Goal: Transaction & Acquisition: Subscribe to service/newsletter

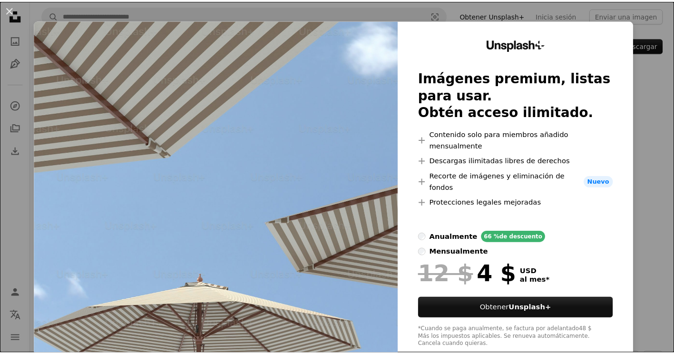
scroll to position [4, 0]
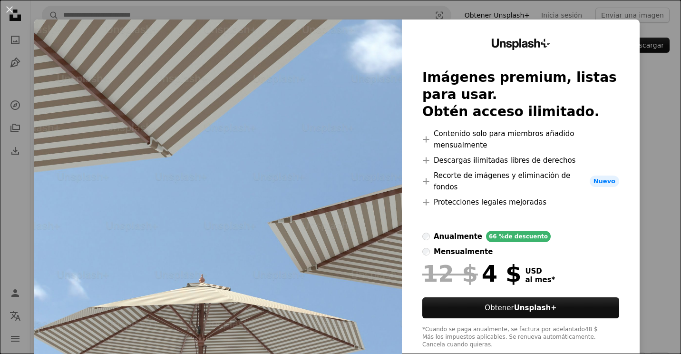
click at [654, 208] on div "An X shape Unsplash+ Imágenes premium, listas para usar. Obtén acceso ilimitado…" at bounding box center [340, 177] width 681 height 354
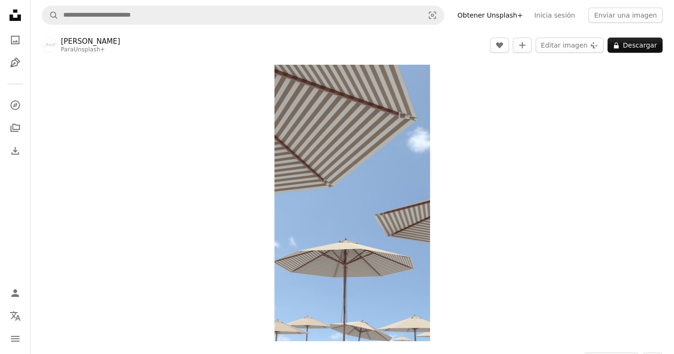
click at [500, 15] on link "Obtener Unsplash+" at bounding box center [490, 15] width 77 height 15
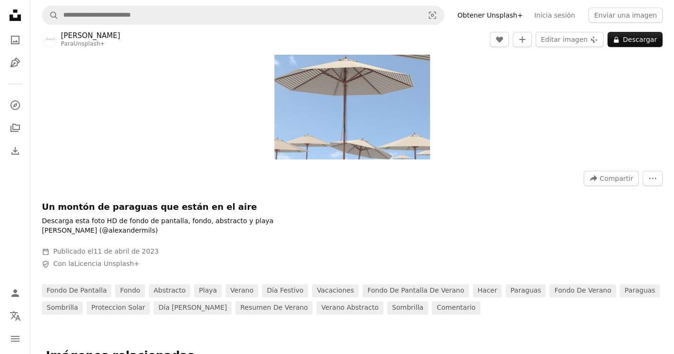
scroll to position [105, 0]
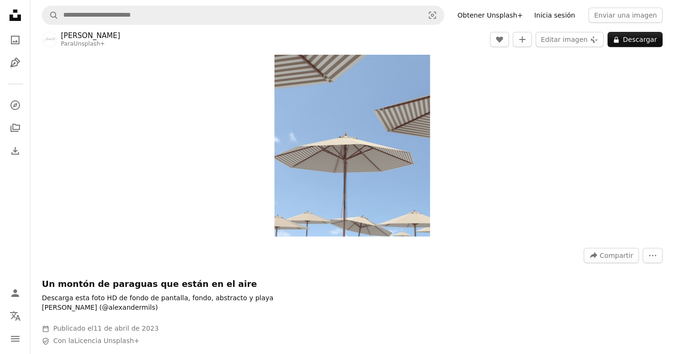
click at [576, 17] on link "Inicia sesión" at bounding box center [554, 15] width 52 height 15
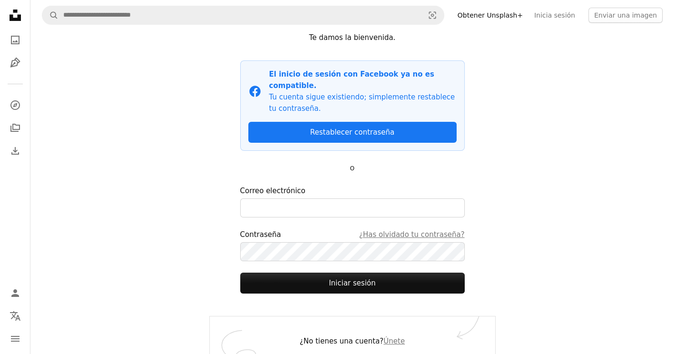
scroll to position [42, 0]
